Goal: Find specific page/section: Find specific page/section

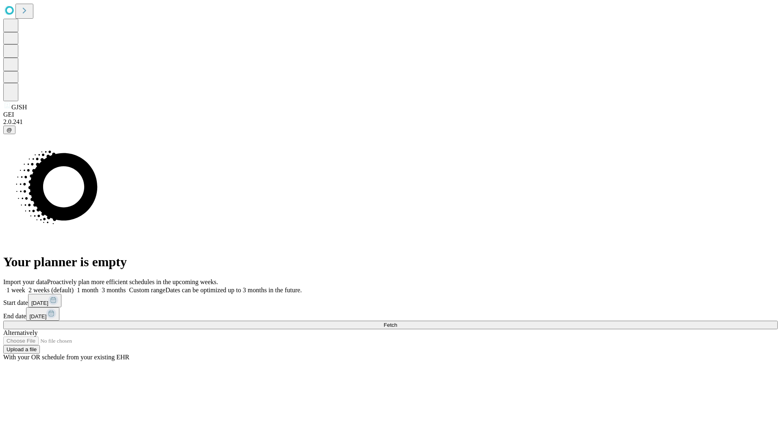
click at [397, 322] on span "Fetch" at bounding box center [390, 325] width 13 height 6
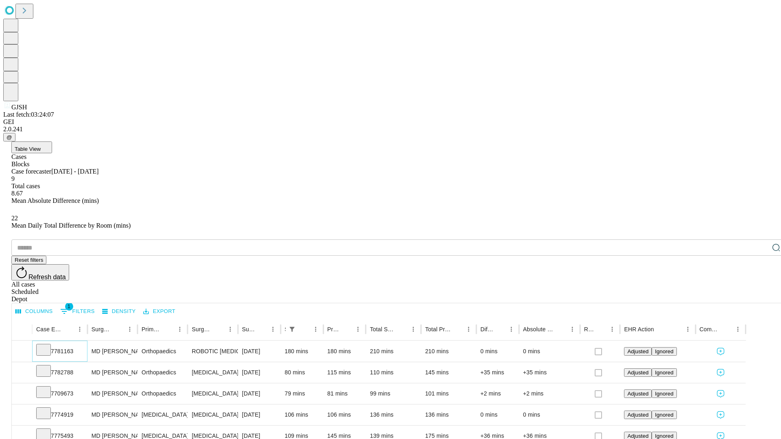
click at [48, 345] on icon at bounding box center [43, 349] width 8 height 8
